Goal: Navigation & Orientation: Find specific page/section

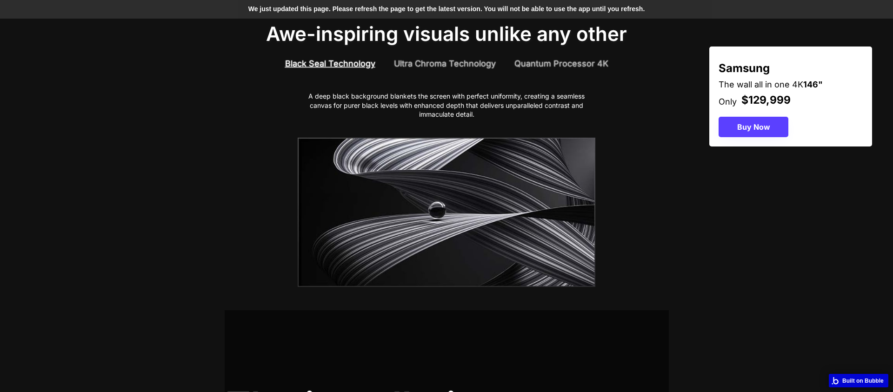
scroll to position [392, 0]
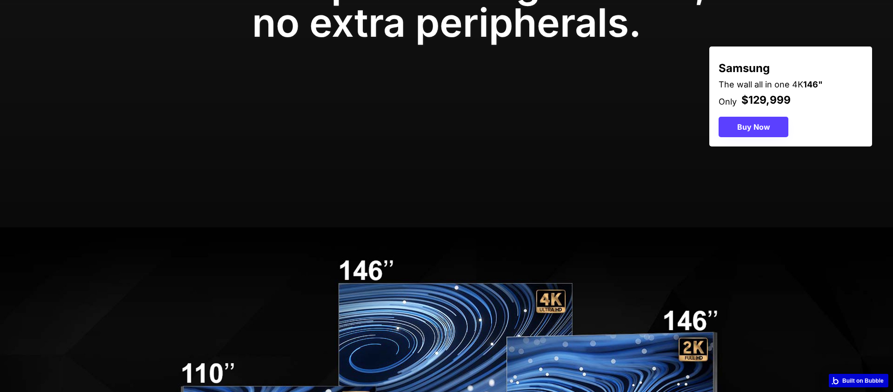
scroll to position [2010, 0]
